Goal: Communication & Community: Answer question/provide support

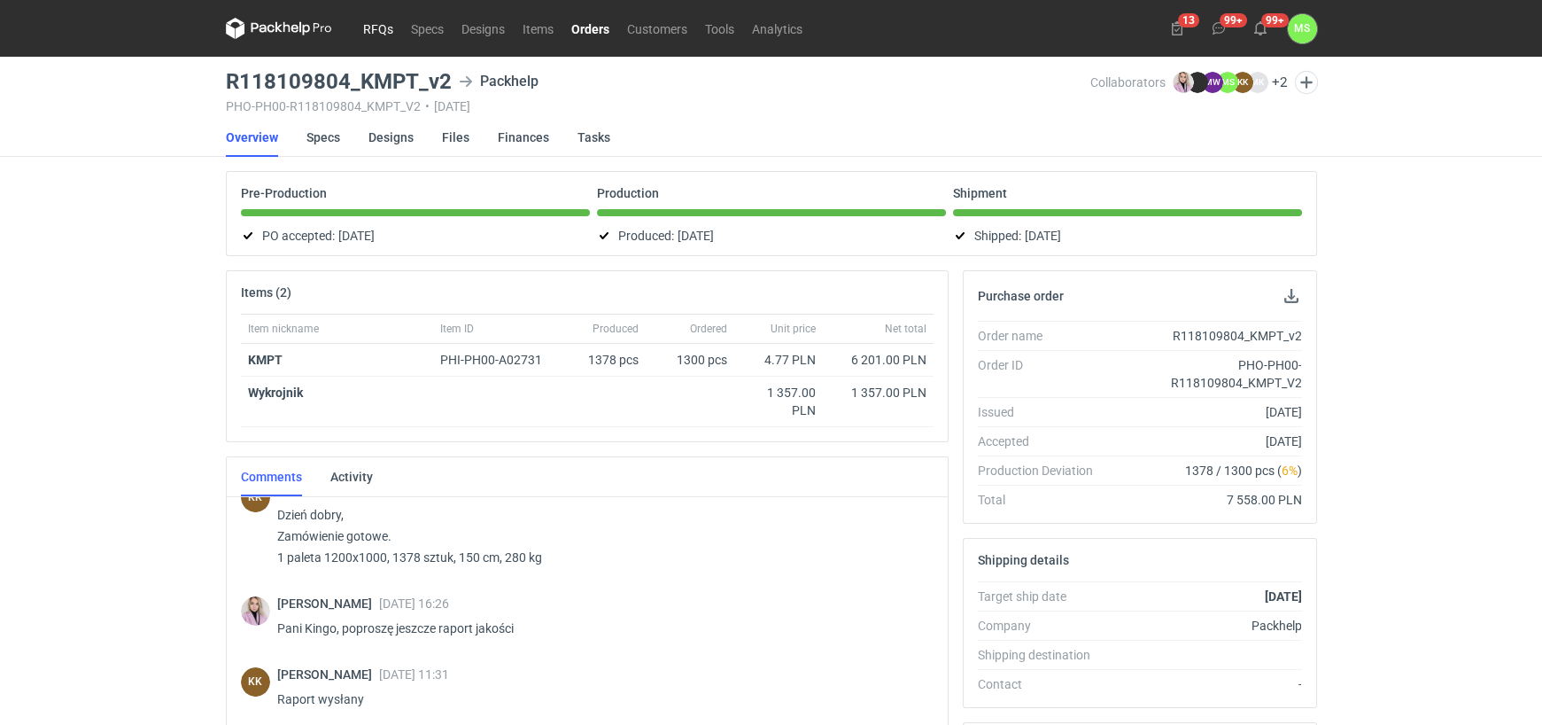
click at [377, 22] on link "RFQs" at bounding box center [378, 28] width 48 height 21
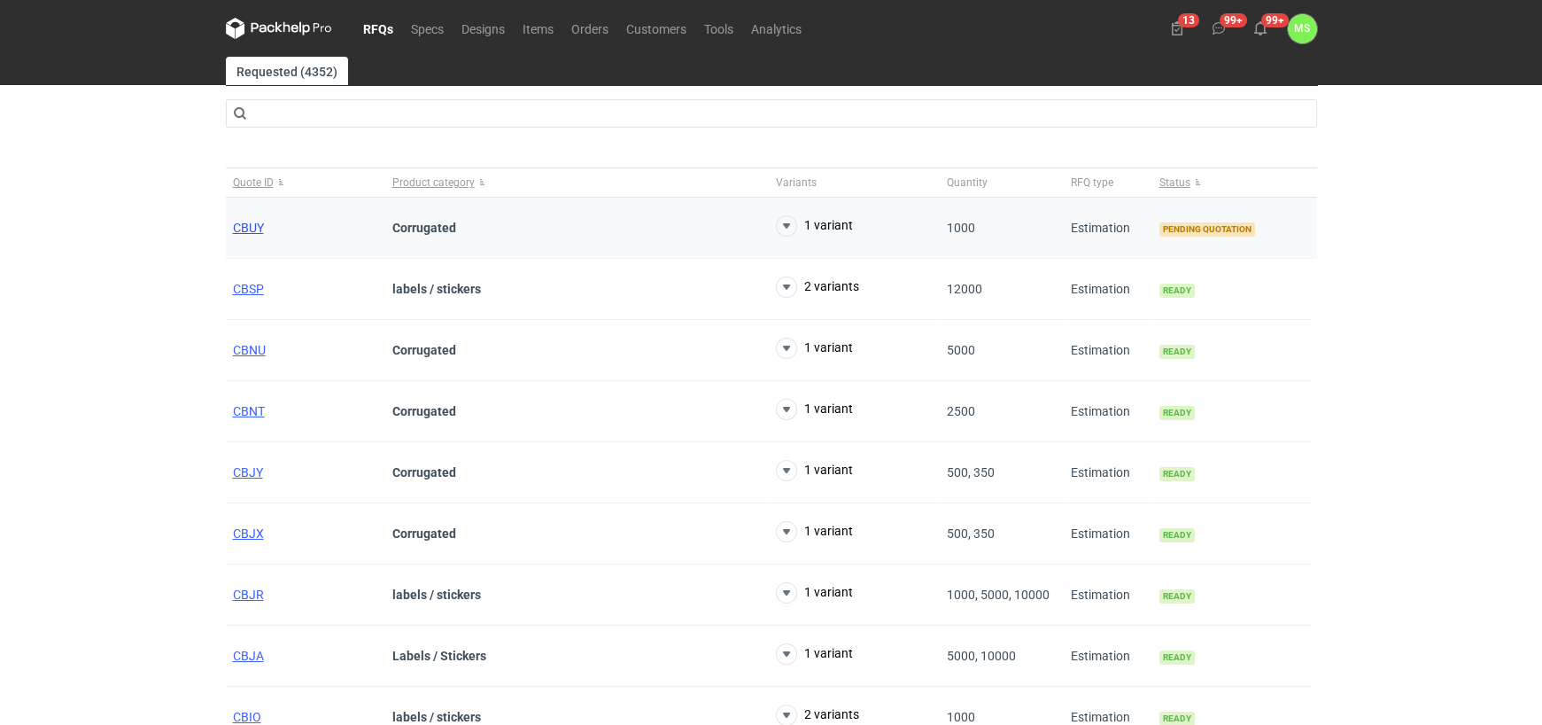
click at [248, 227] on span "CBUY" at bounding box center [248, 228] width 31 height 14
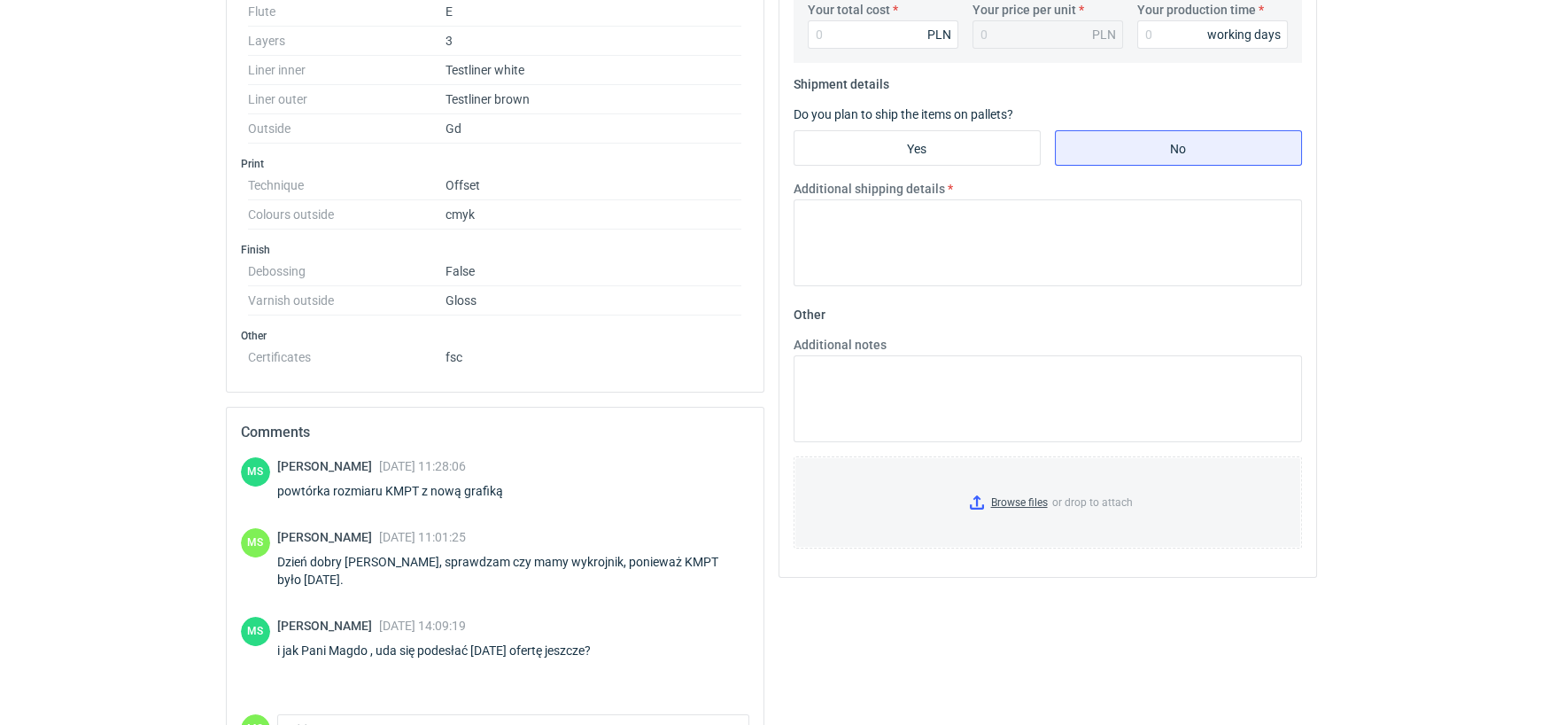
scroll to position [709, 0]
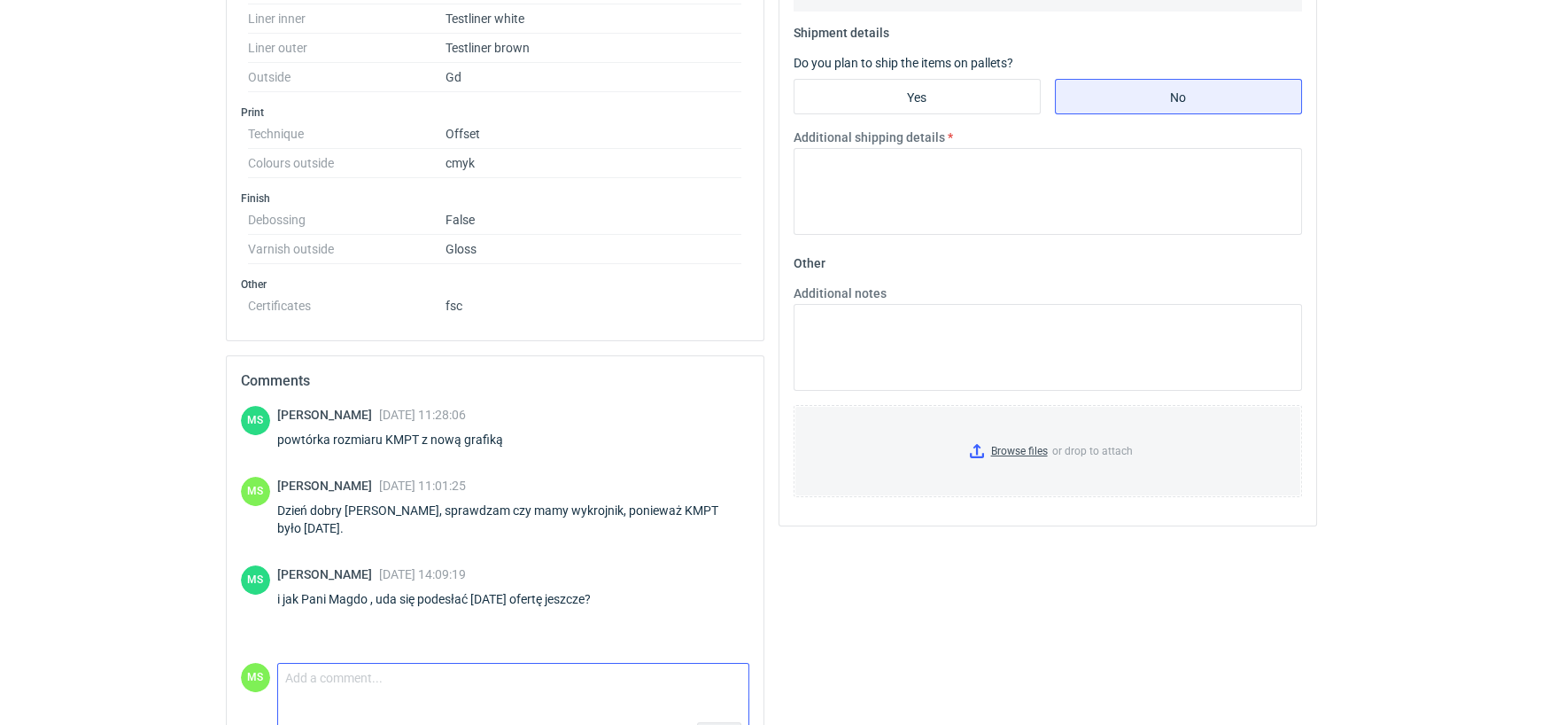
click at [321, 685] on textarea "Comment message" at bounding box center [513, 681] width 470 height 37
click at [441, 675] on textarea "[PERSON_NAME], ofertę prześle niestety dopiero [DATE]." at bounding box center [513, 681] width 470 height 37
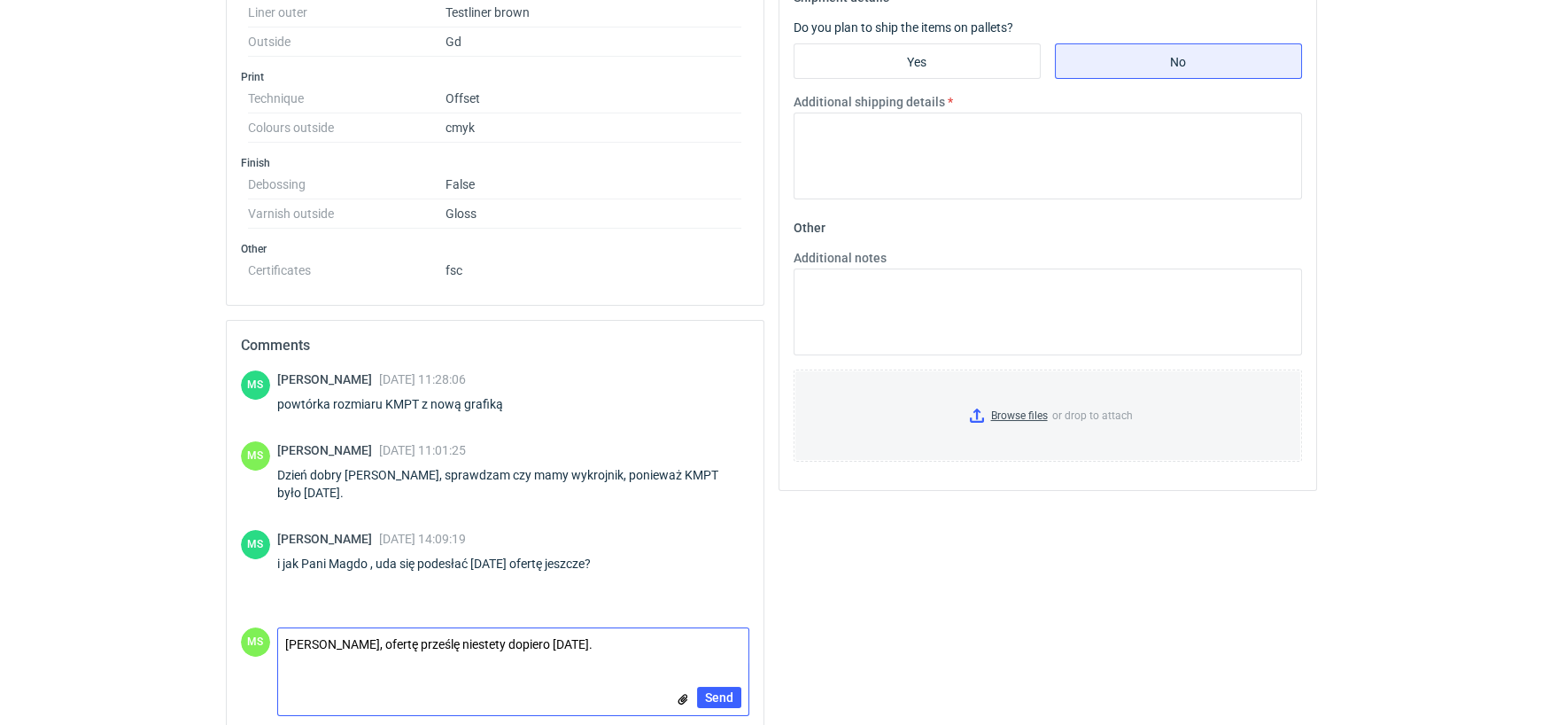
scroll to position [762, 0]
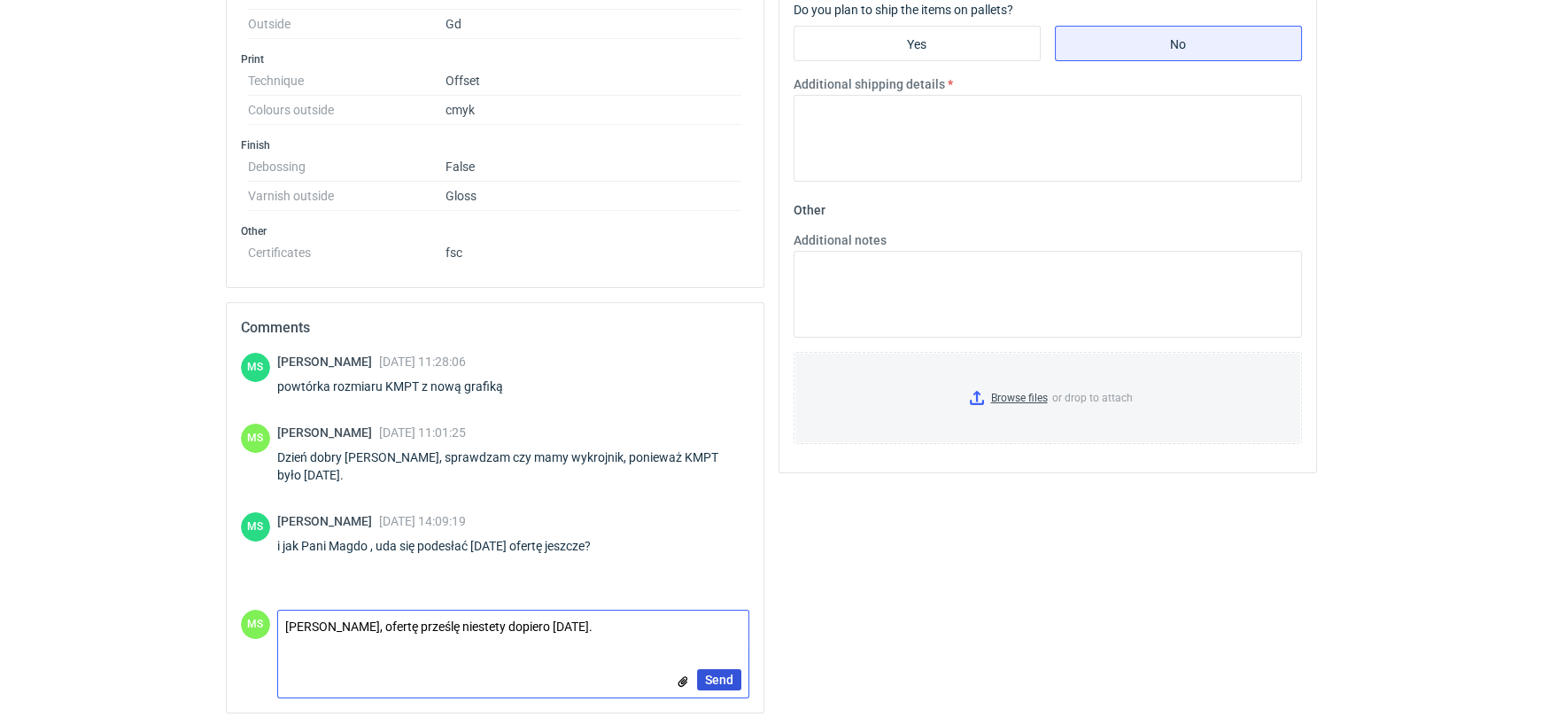
type textarea "[PERSON_NAME], ofertę prześlę niestety dopiero [DATE]."
click at [708, 674] on span "Send" at bounding box center [719, 679] width 28 height 12
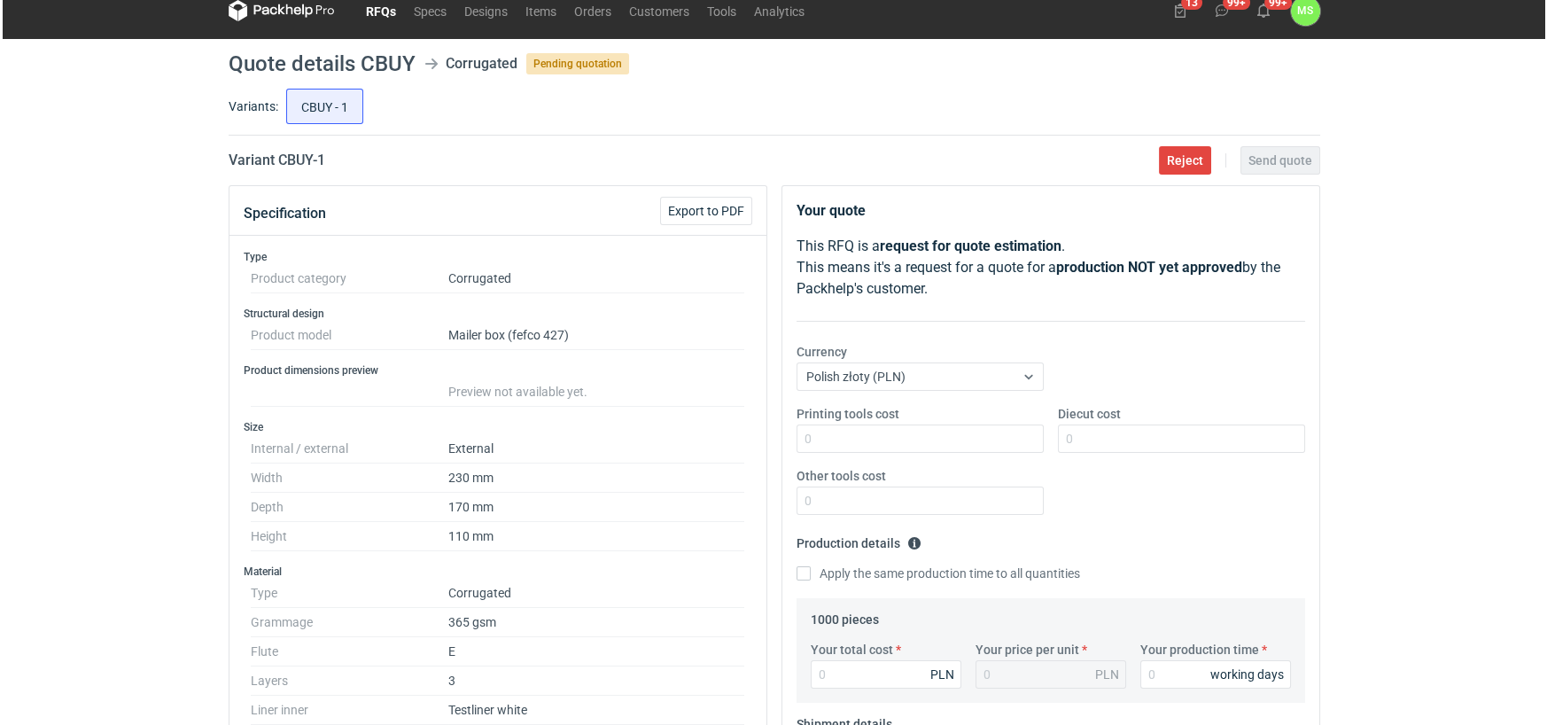
scroll to position [0, 0]
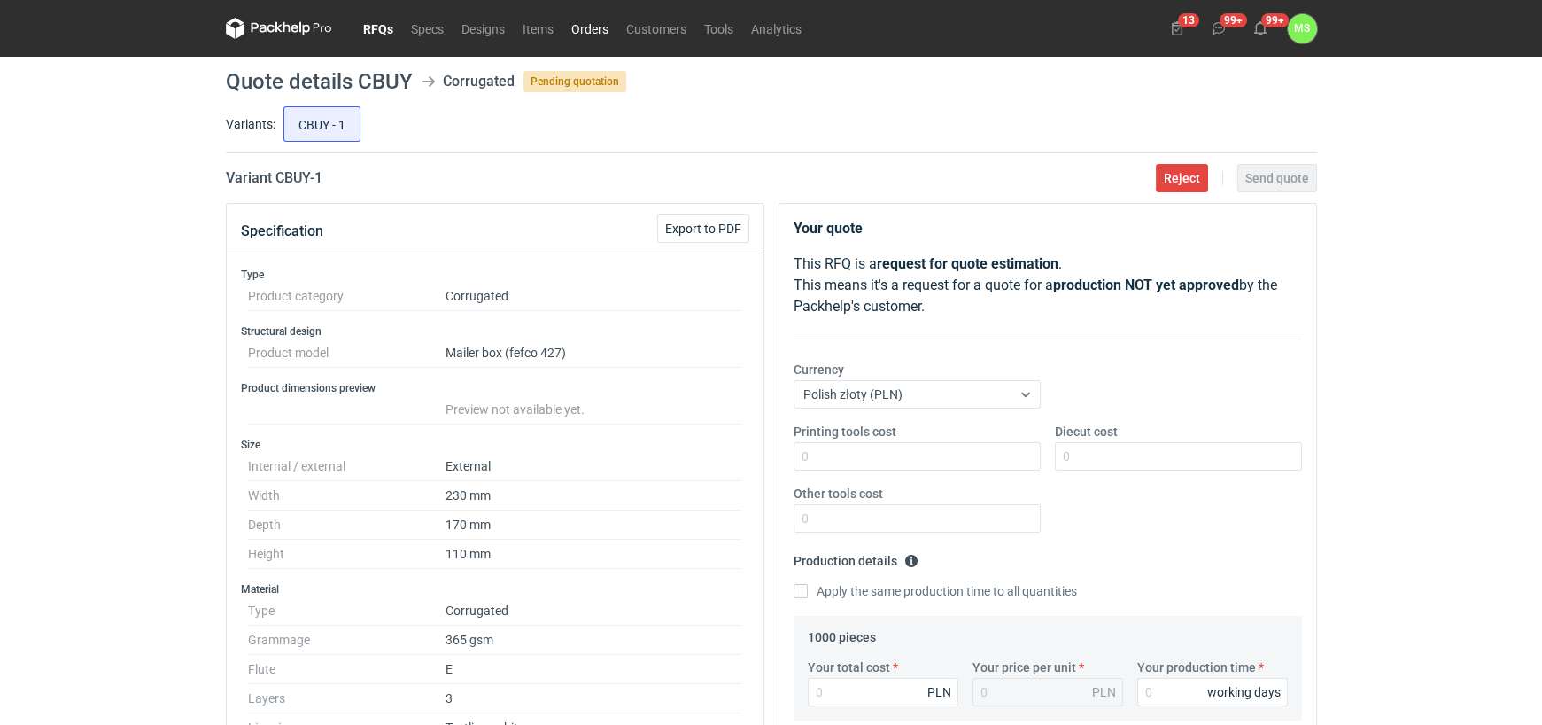
click at [582, 27] on link "Orders" at bounding box center [589, 28] width 55 height 21
